Goal: Transaction & Acquisition: Download file/media

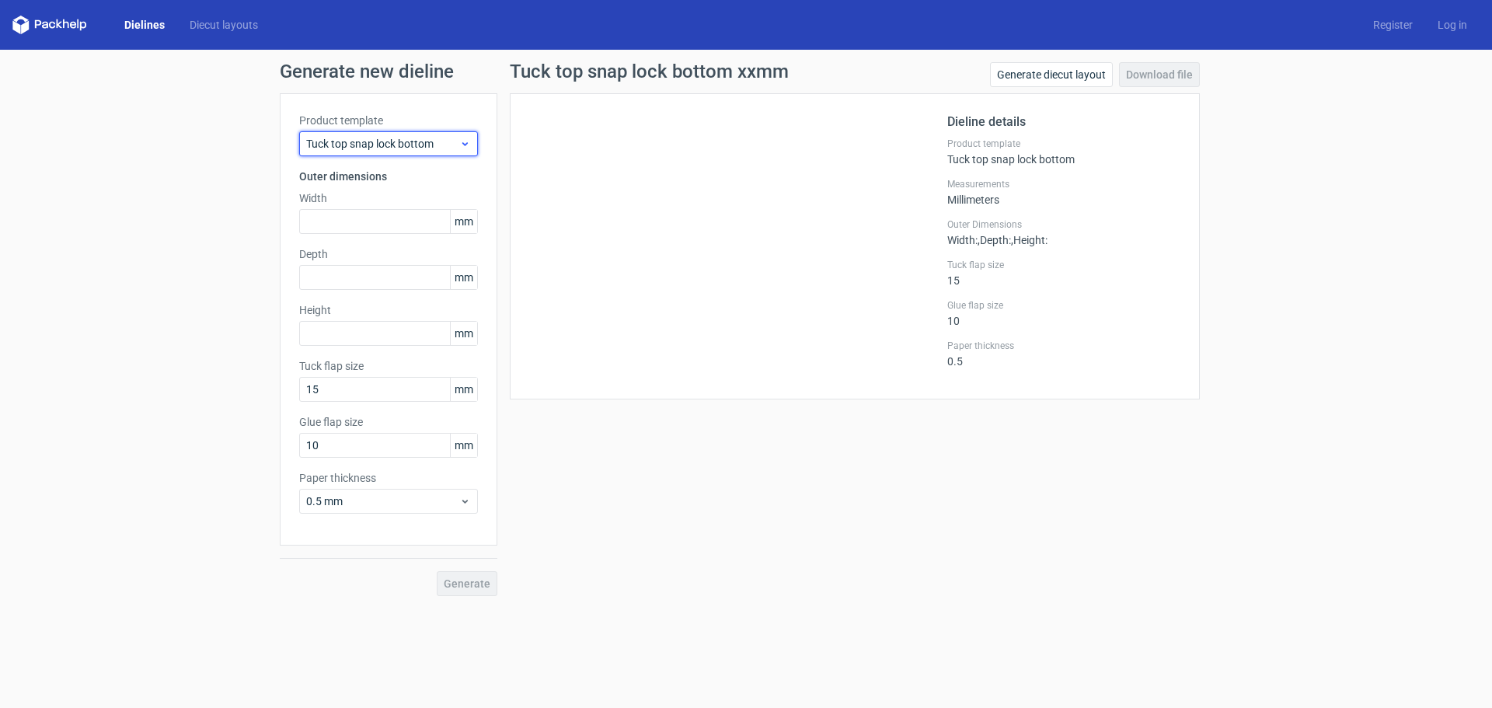
click at [403, 152] on div "Tuck top snap lock bottom" at bounding box center [388, 143] width 179 height 25
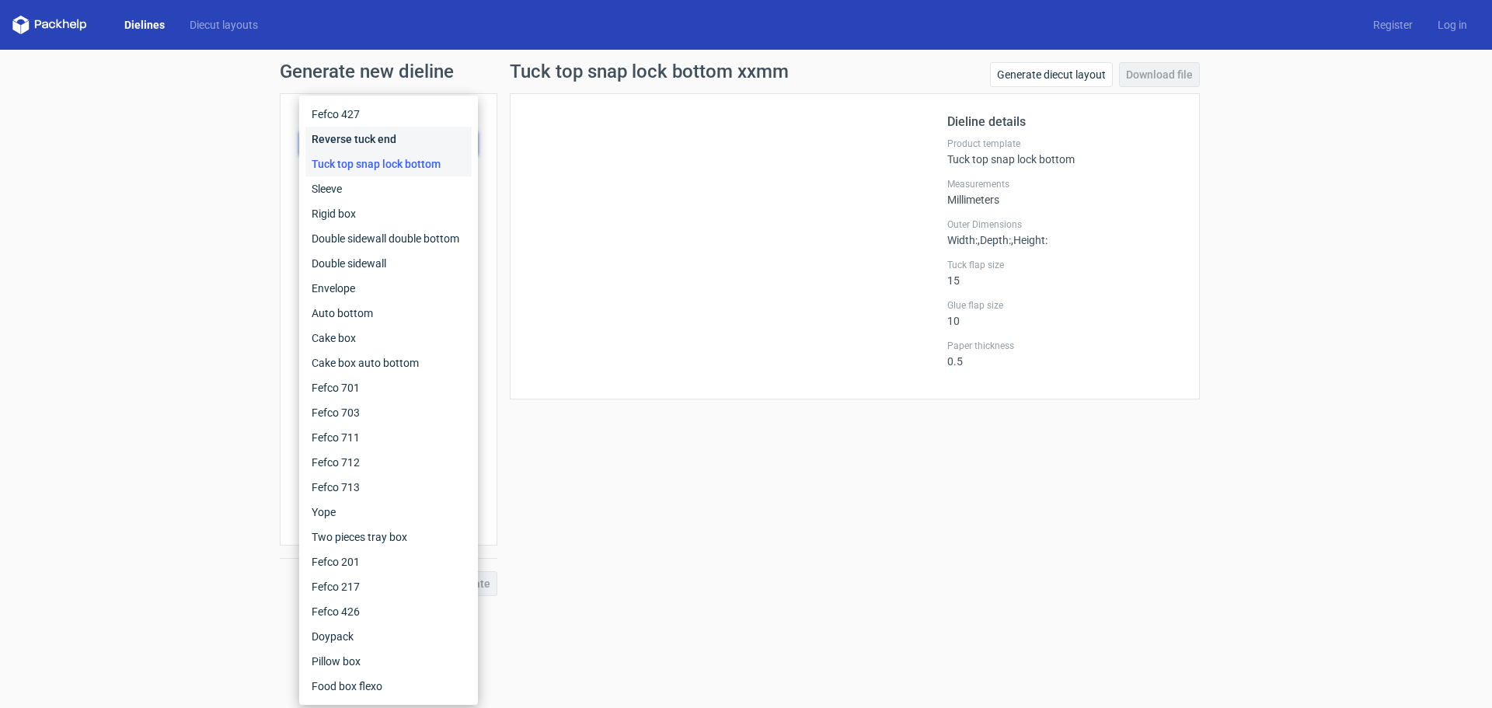
click at [389, 143] on div "Reverse tuck end" at bounding box center [388, 139] width 166 height 25
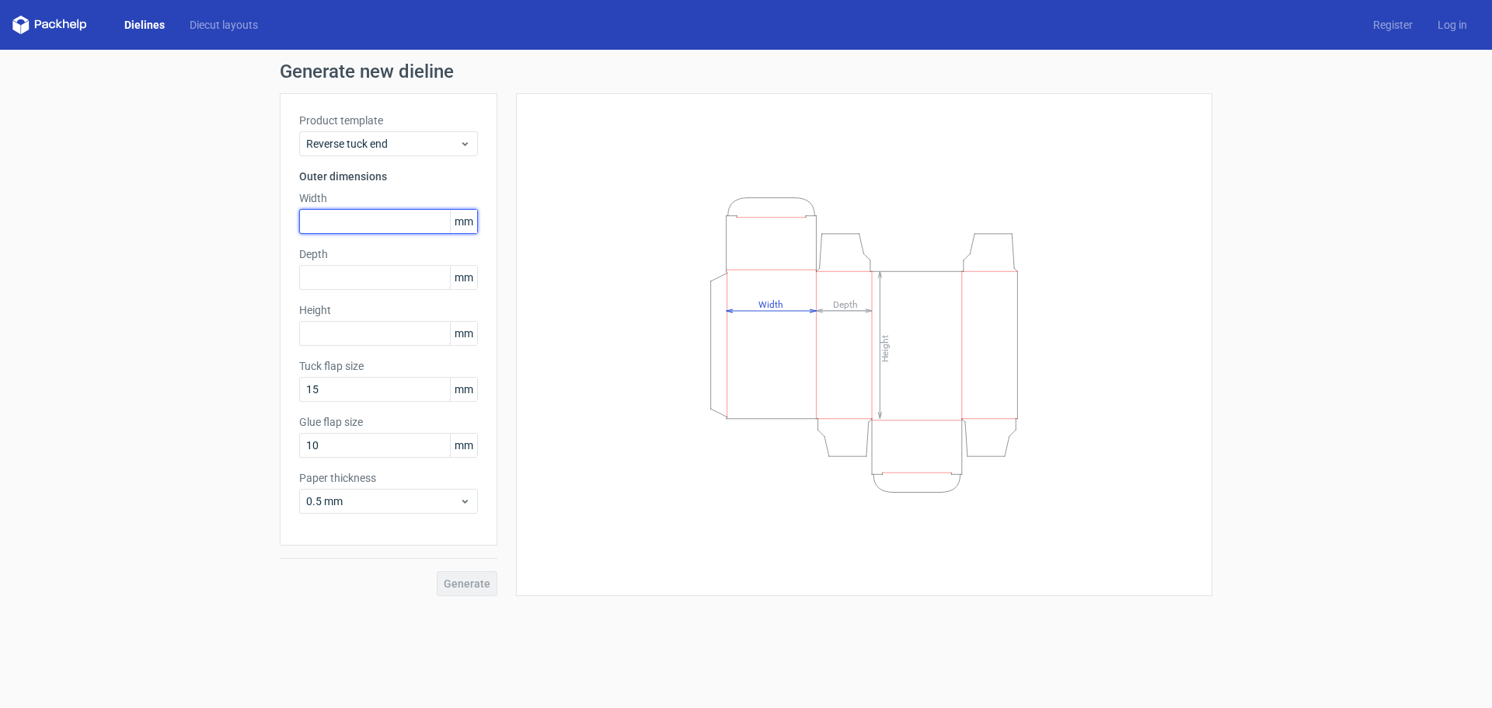
click at [365, 222] on input "text" at bounding box center [388, 221] width 179 height 25
type input "61"
drag, startPoint x: 342, startPoint y: 283, endPoint x: 191, endPoint y: 336, distance: 159.8
click at [191, 336] on div "Generate new dieline Product template Reverse tuck end Outer dimensions Width 6…" at bounding box center [746, 329] width 1492 height 559
type input "30"
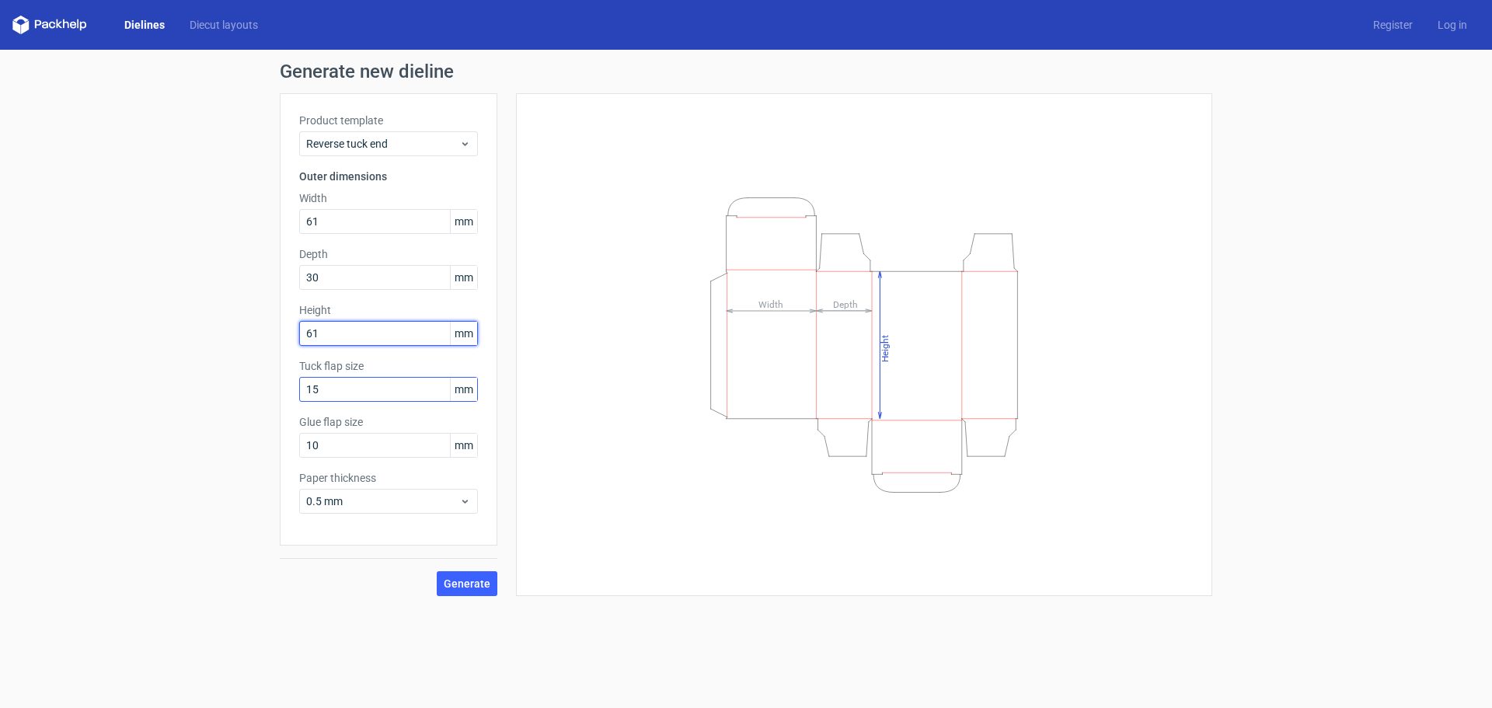
type input "61"
click at [323, 394] on input "15" at bounding box center [388, 389] width 179 height 25
click at [471, 585] on span "Generate" at bounding box center [467, 583] width 47 height 11
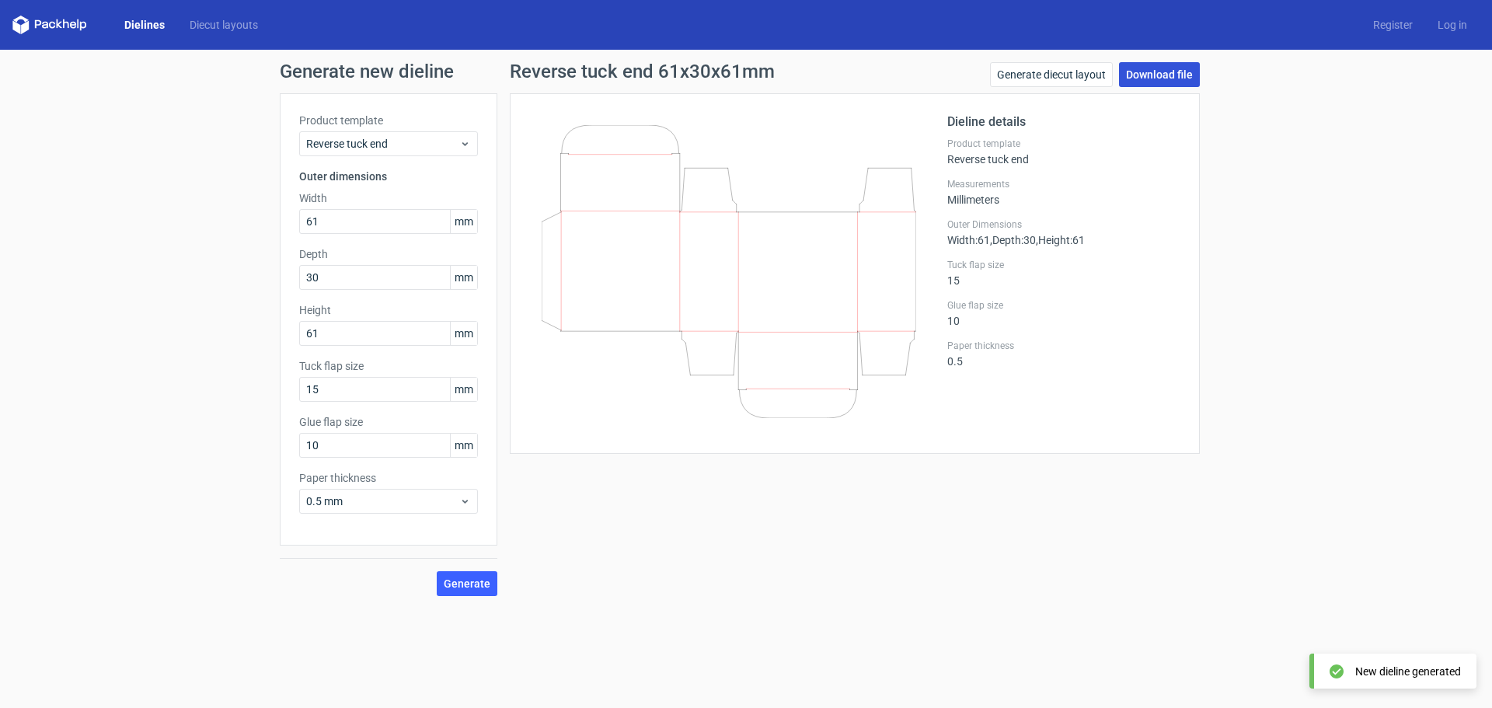
click at [1175, 77] on link "Download file" at bounding box center [1159, 74] width 81 height 25
